Goal: Task Accomplishment & Management: Use online tool/utility

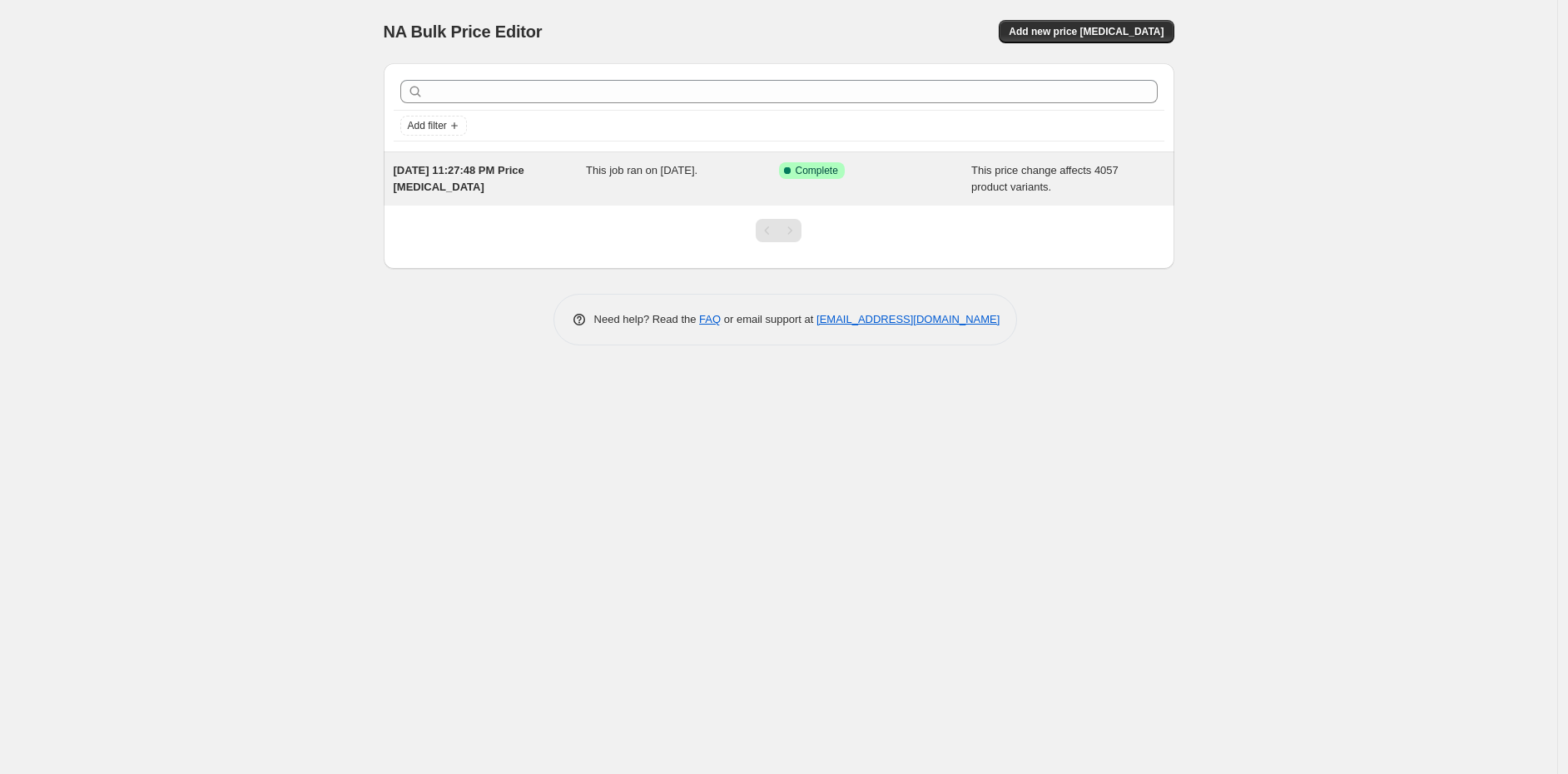
click at [690, 177] on span "This job ran on [DATE]." at bounding box center [642, 170] width 111 height 12
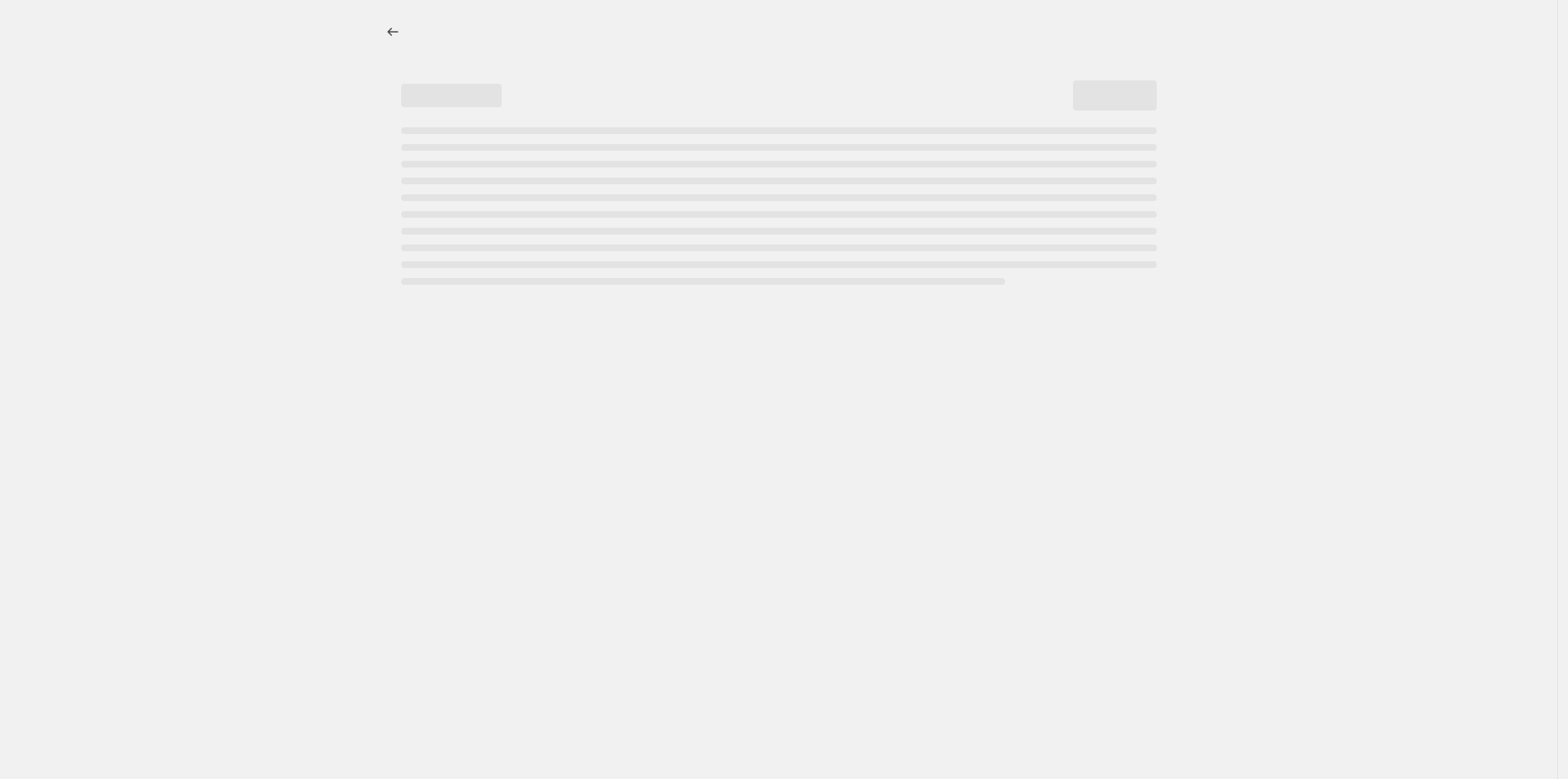
select select "margin"
select select "remove"
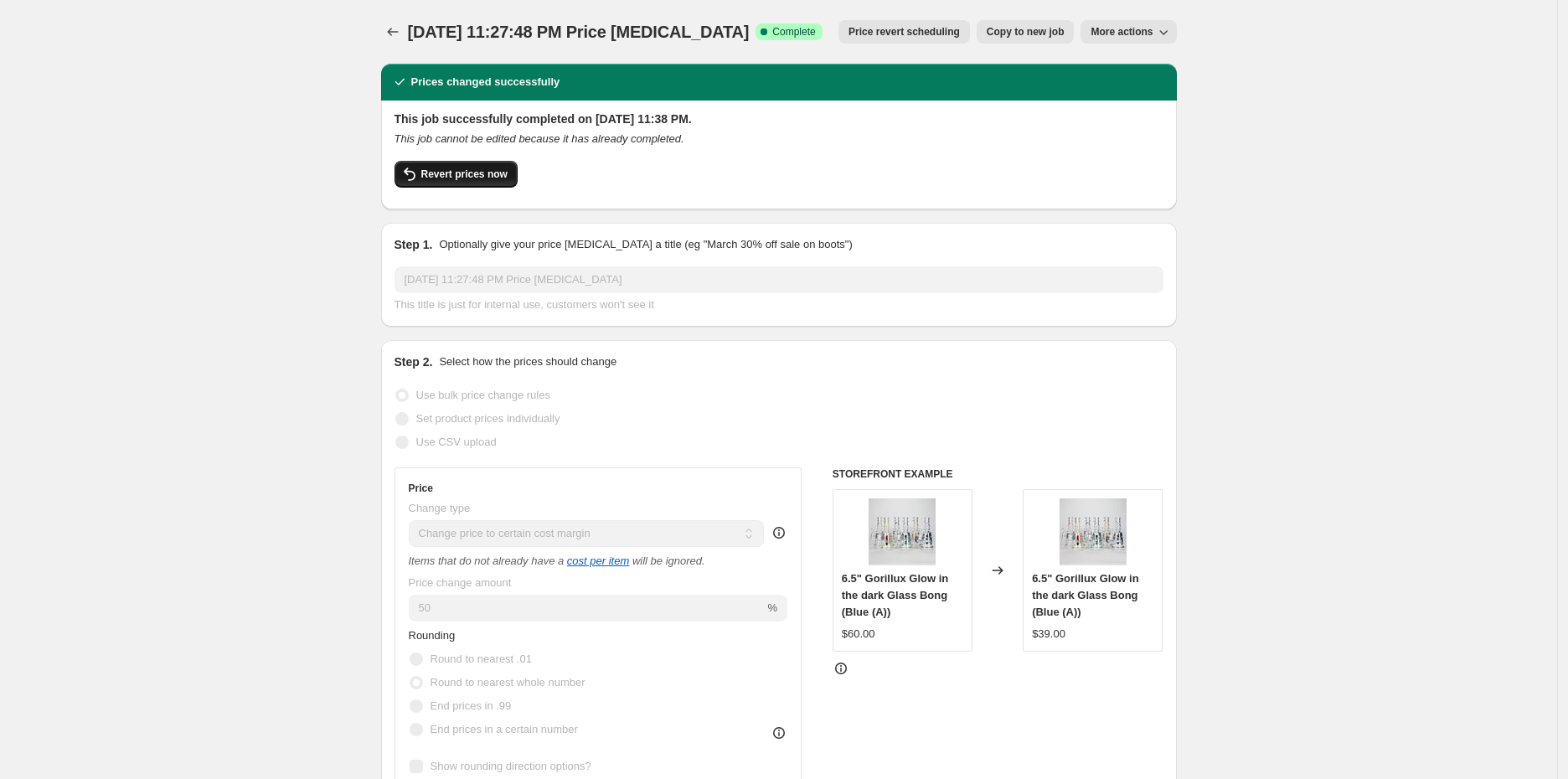
click at [483, 174] on span "Revert prices now" at bounding box center [464, 173] width 86 height 13
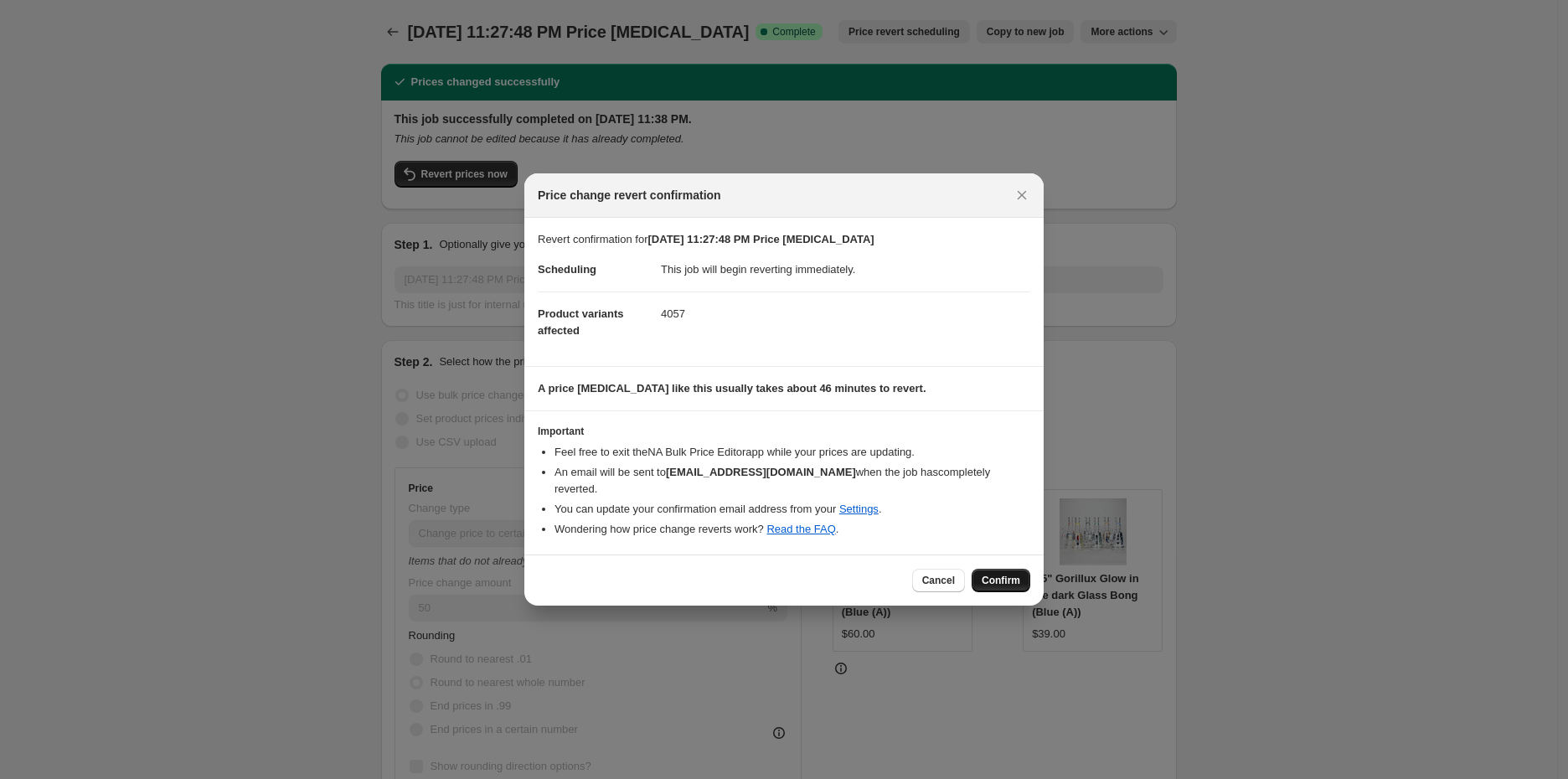
click at [1002, 574] on span "Confirm" at bounding box center [1001, 580] width 38 height 13
